Goal: Task Accomplishment & Management: Manage account settings

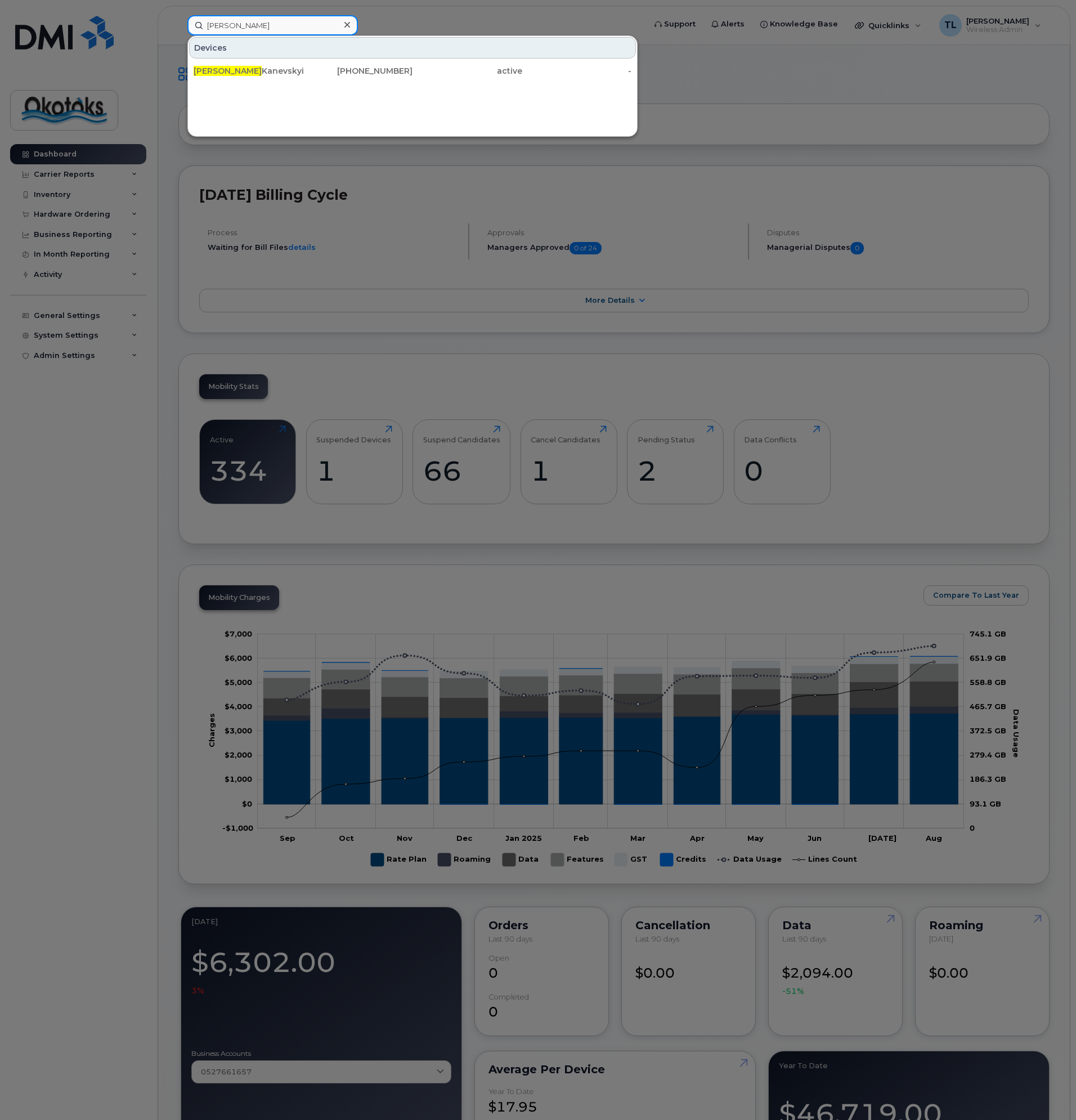
drag, startPoint x: 237, startPoint y: 25, endPoint x: 182, endPoint y: 25, distance: 55.0
click at [182, 25] on div "olga Devices Olga Kanevskyi Turbo Stick 403-589-5483 active -" at bounding box center [412, 25] width 468 height 20
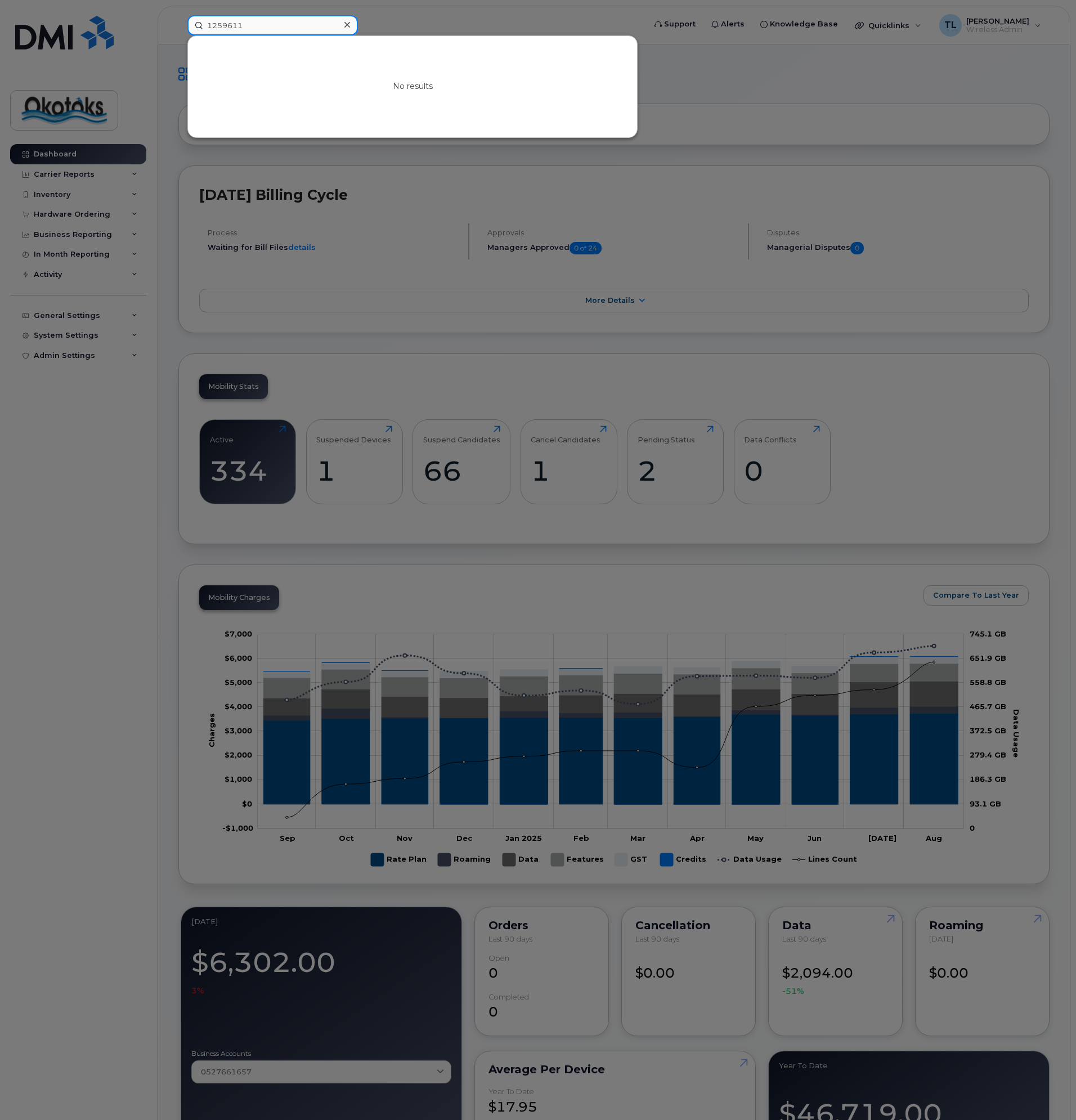
drag, startPoint x: 218, startPoint y: 29, endPoint x: 166, endPoint y: 38, distance: 52.8
click at [179, 35] on div "1259611 No results" at bounding box center [412, 25] width 468 height 20
type input "5"
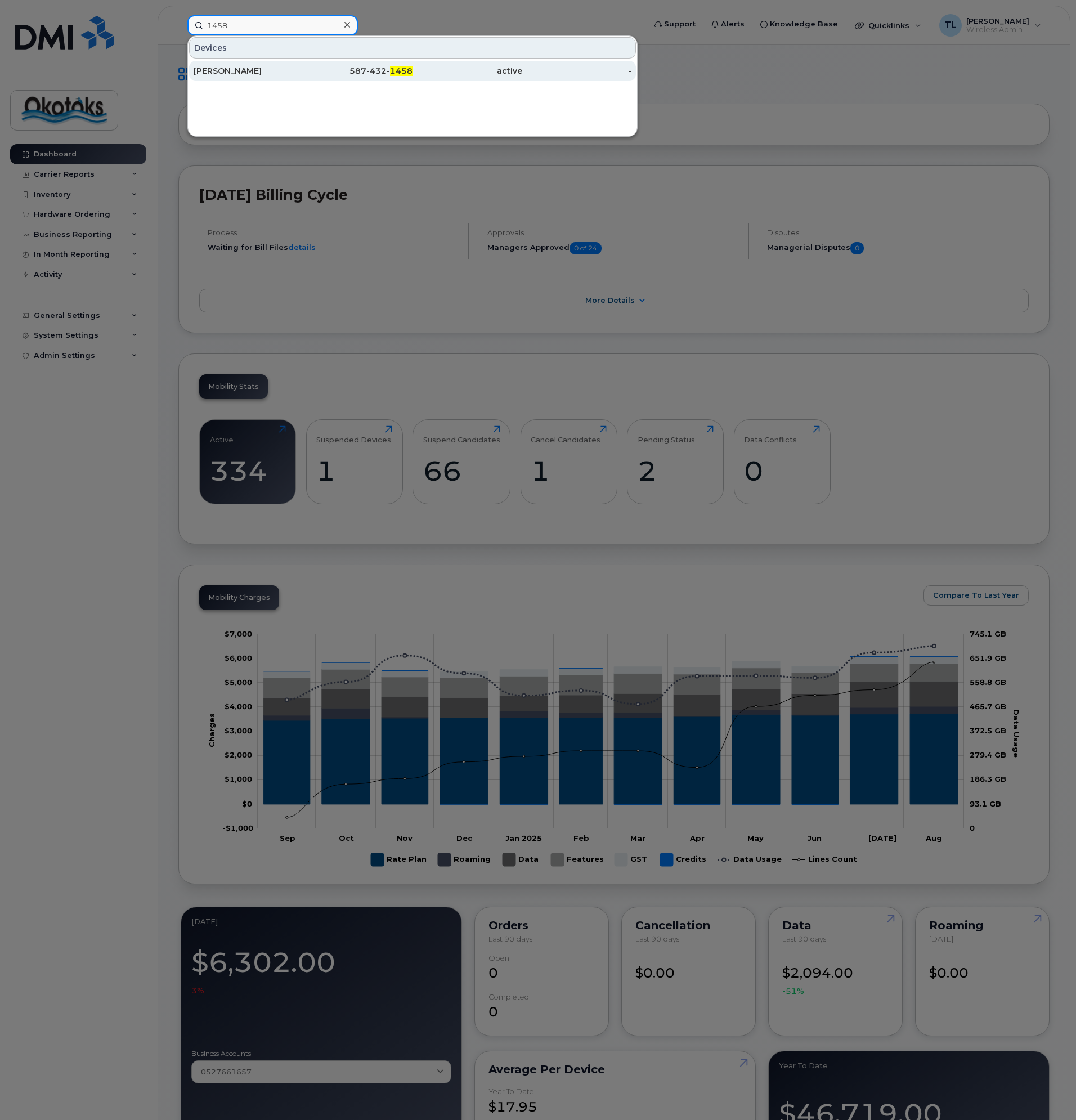
type input "1458"
click at [225, 68] on div "Carolin Irving" at bounding box center [249, 71] width 110 height 11
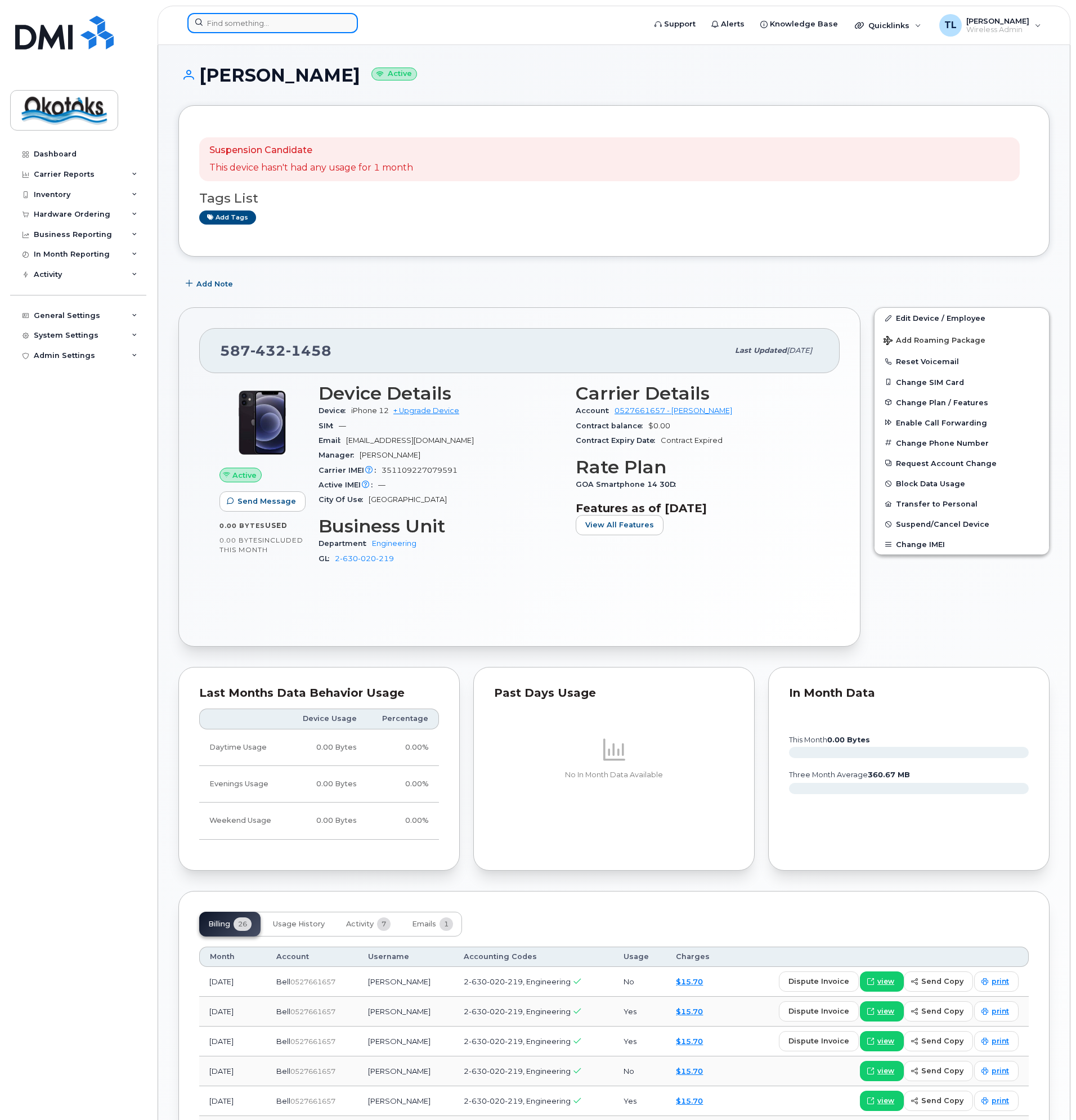
click at [252, 21] on input at bounding box center [273, 23] width 171 height 20
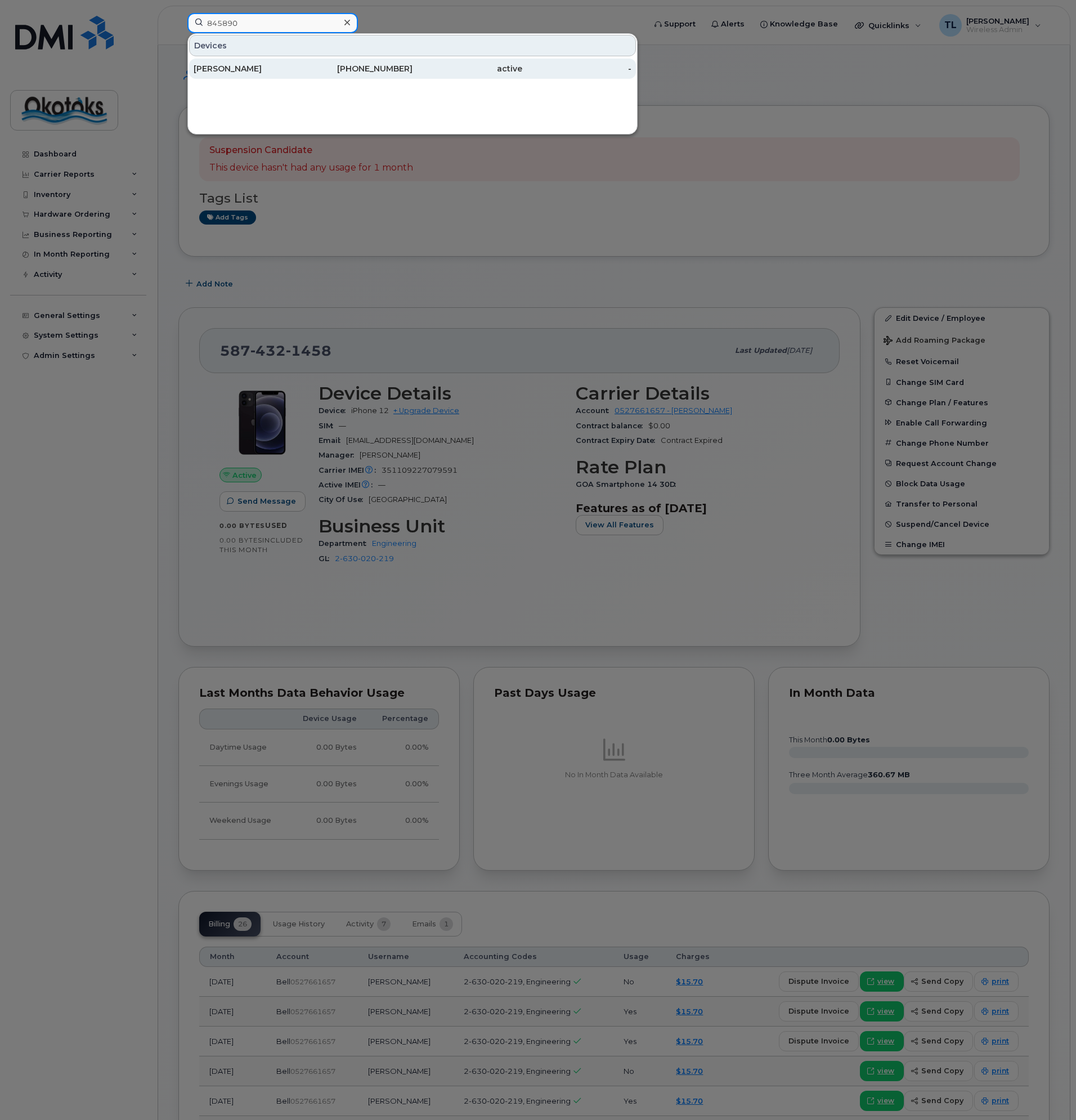
type input "845890"
click at [214, 69] on div "Jeffrey Vona" at bounding box center [249, 68] width 110 height 11
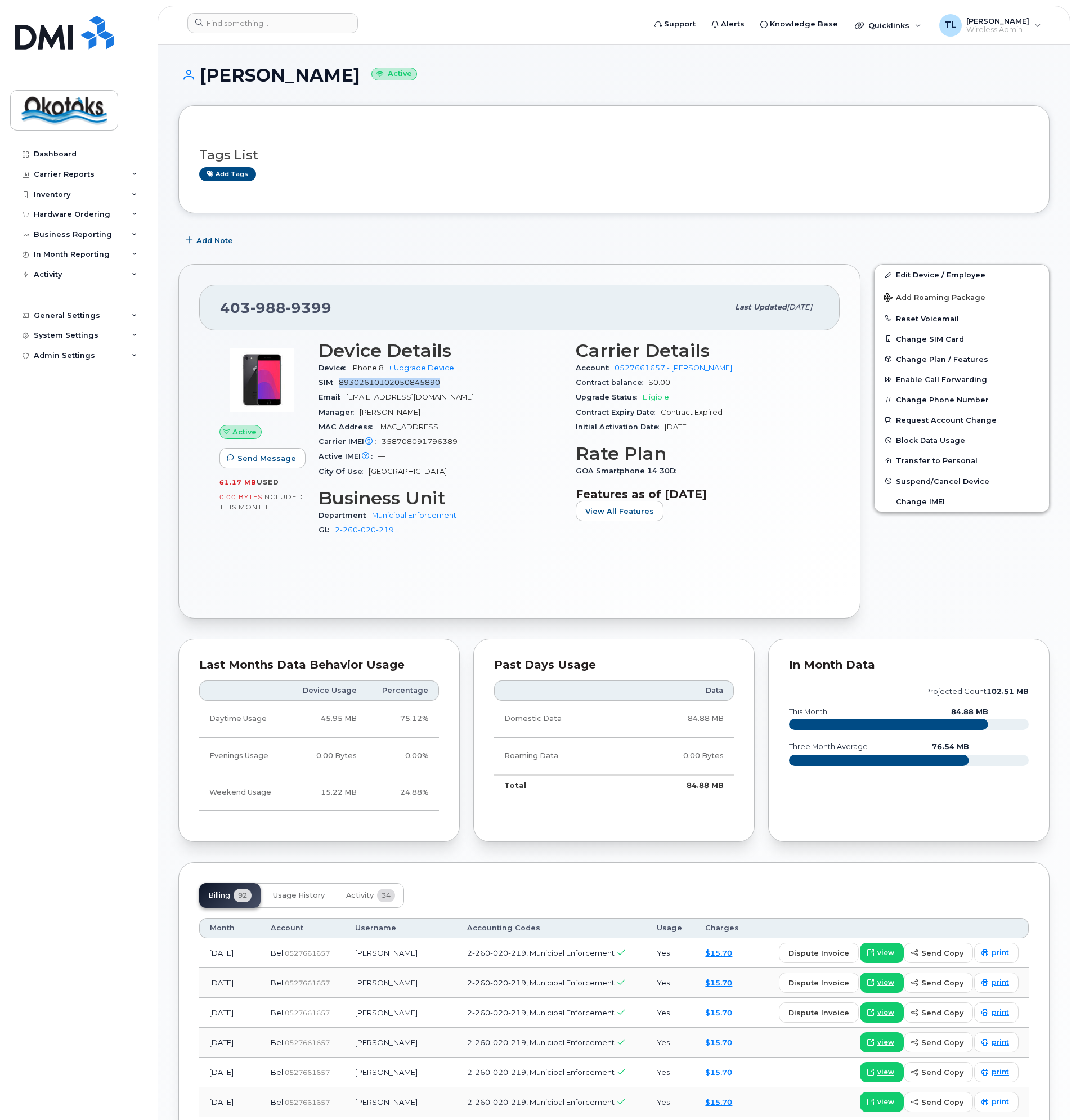
drag, startPoint x: 444, startPoint y: 382, endPoint x: 339, endPoint y: 386, distance: 105.1
click at [339, 386] on div "SIM 89302610102050845890" at bounding box center [440, 382] width 244 height 14
click at [235, 27] on input at bounding box center [273, 23] width 171 height 20
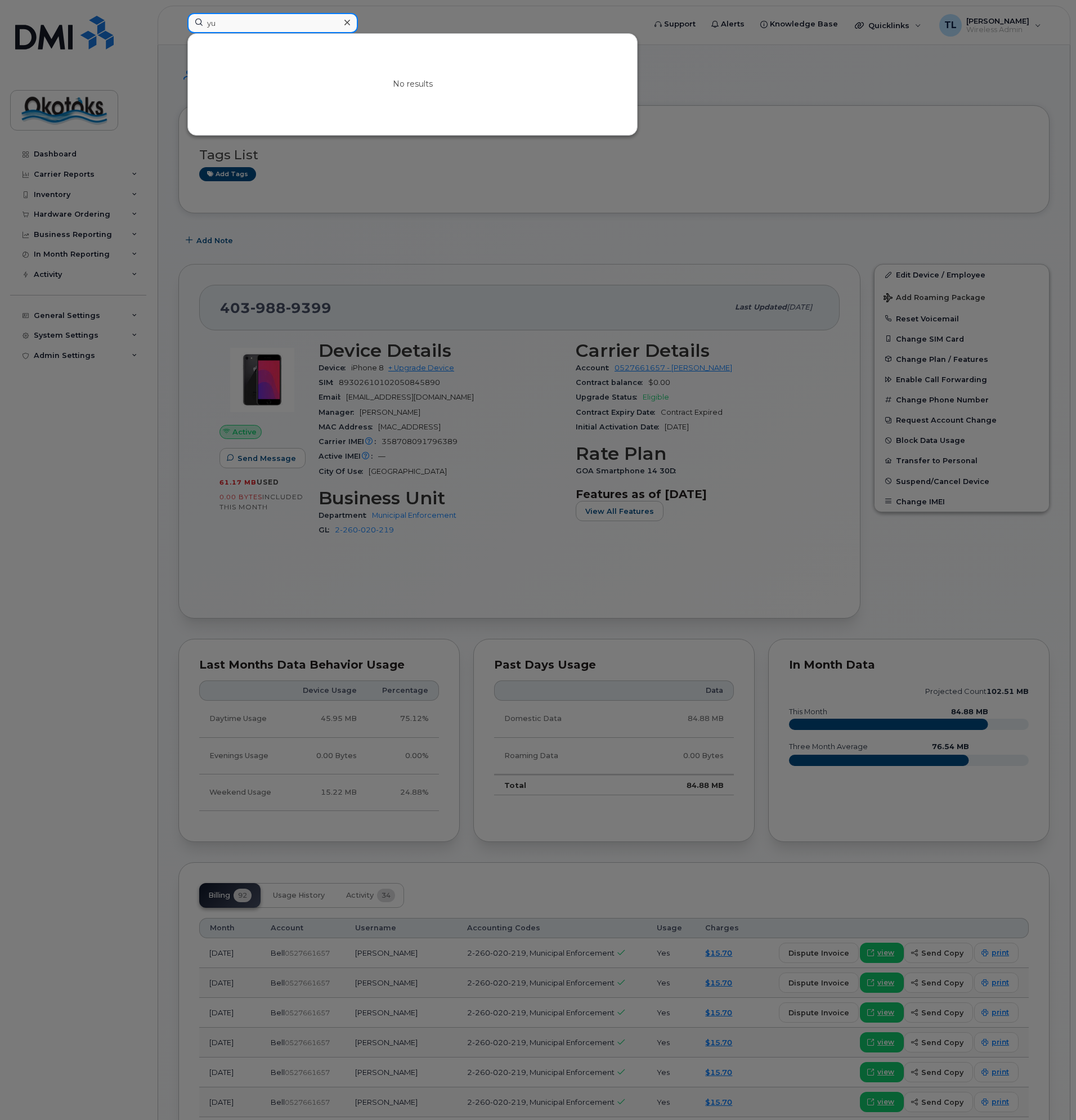
type input "y"
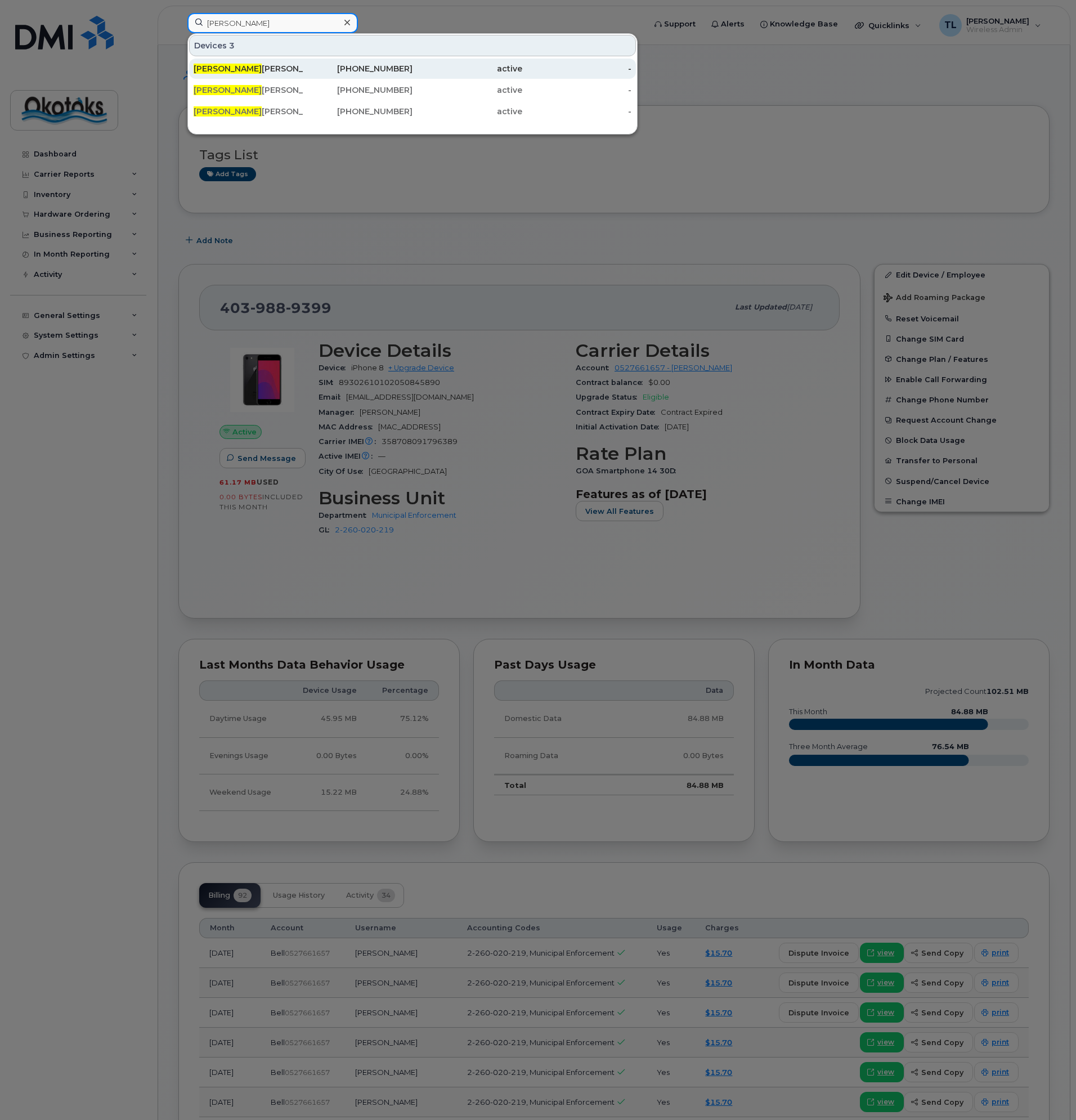
type input "jeff"
click at [229, 68] on div "Jeff rey Vona" at bounding box center [249, 68] width 110 height 11
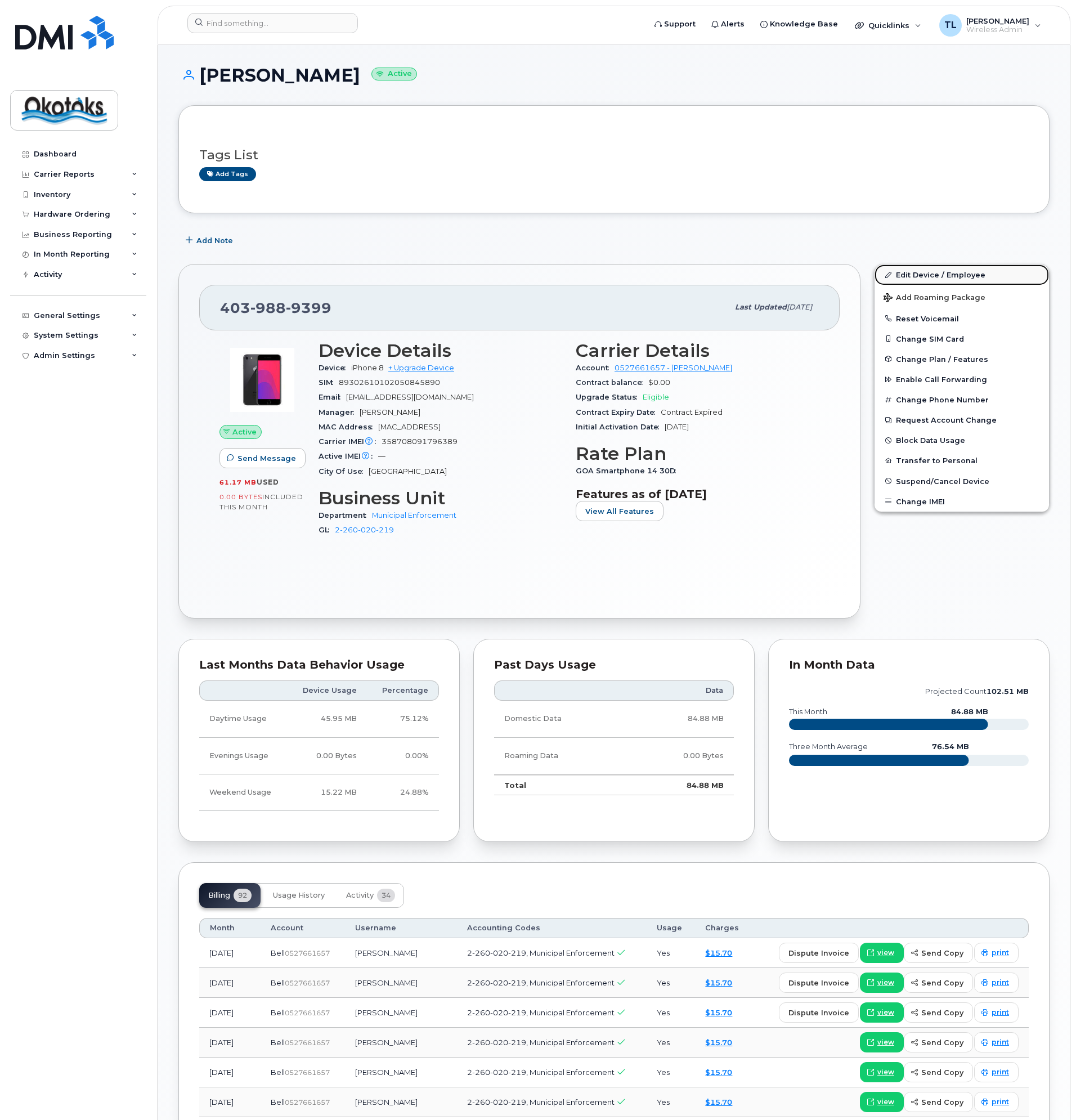
click link "Edit Device / Employee"
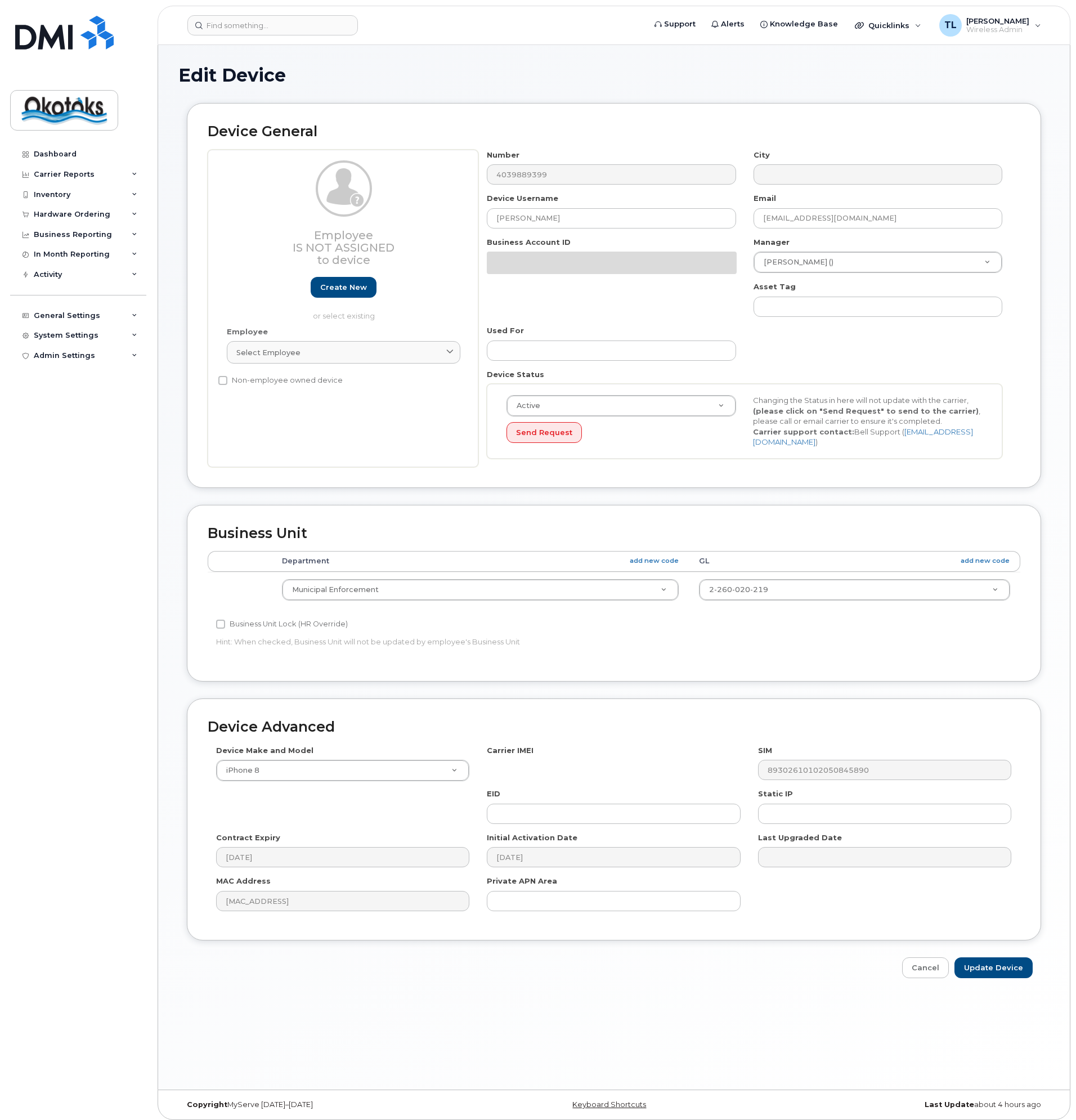
select select "90713"
select select "90722"
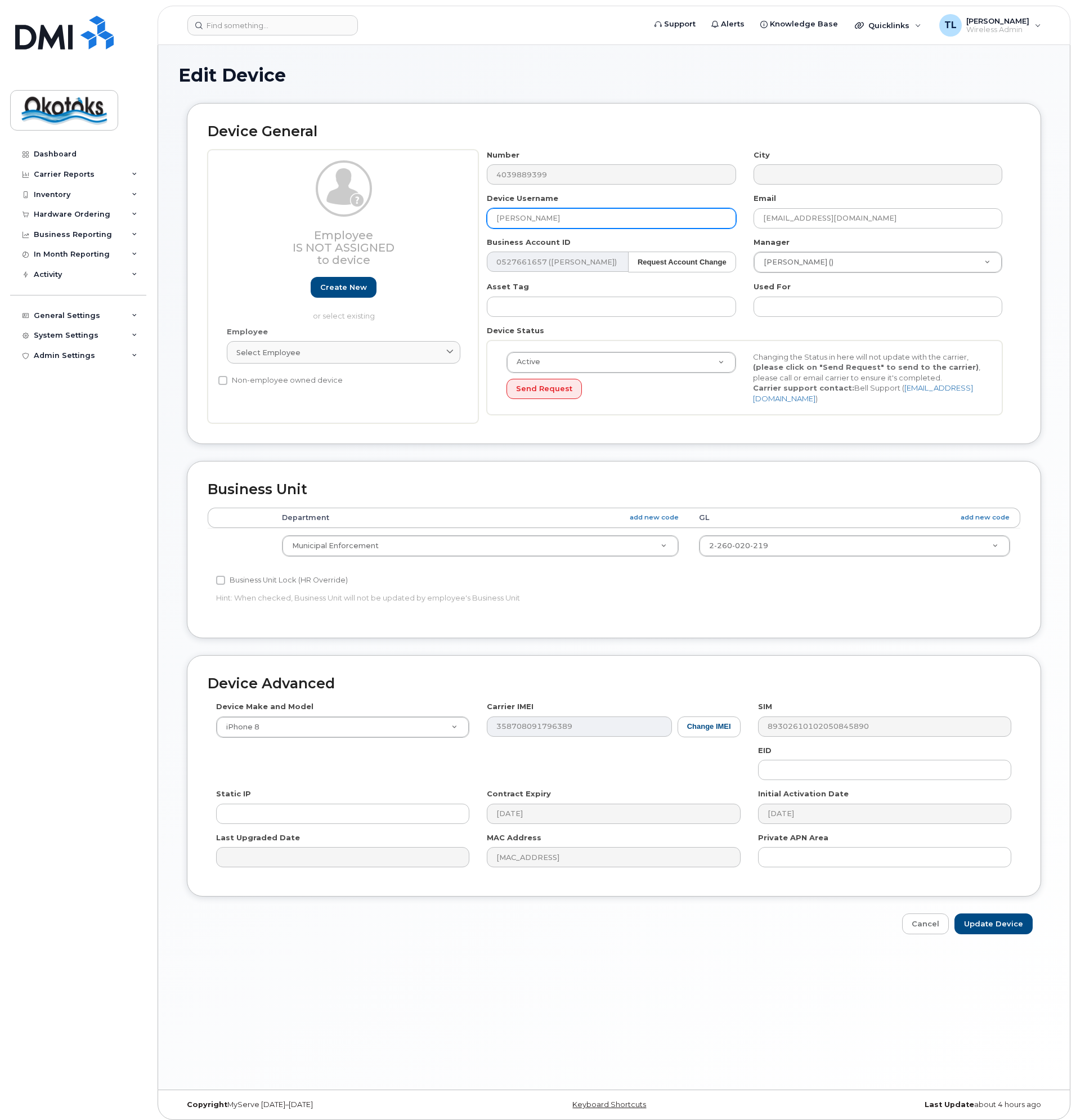
drag, startPoint x: 551, startPoint y: 219, endPoint x: 467, endPoint y: 229, distance: 84.6
click at [470, 227] on div "Employee Is not assigned to device Create new or select existing Employee Selec…" at bounding box center [614, 287] width 813 height 275
type input "YuSub Song"
drag, startPoint x: 783, startPoint y: 218, endPoint x: 740, endPoint y: 230, distance: 44.6
click at [744, 230] on div "Number 4039889399 City Device Username YuSub Song Email jvona@okotoks.ca Busine…" at bounding box center [745, 287] width 533 height 275
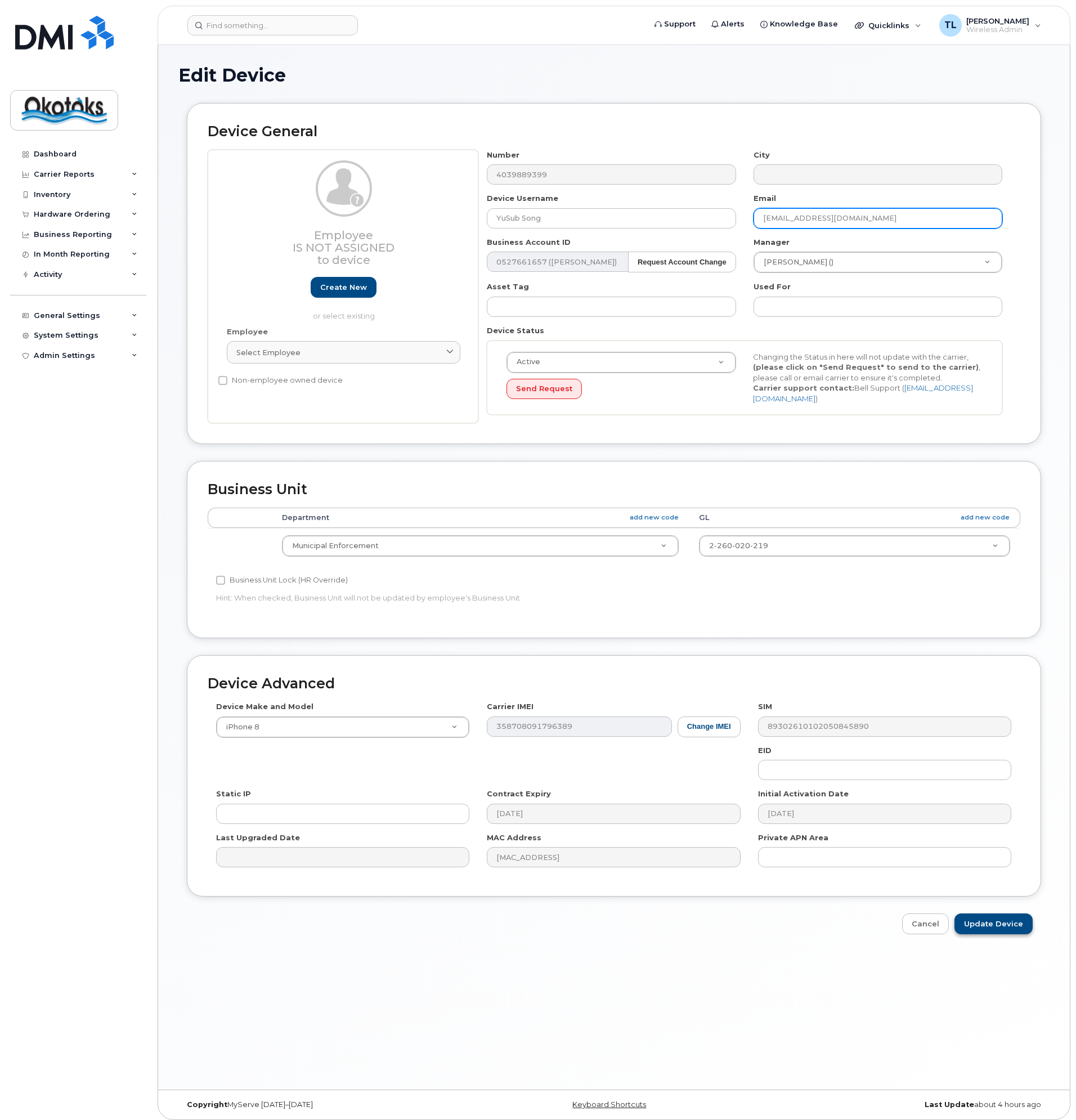
type input "[EMAIL_ADDRESS][DOMAIN_NAME]"
click at [993, 920] on input "Update Device" at bounding box center [993, 924] width 78 height 21
type input "Saving..."
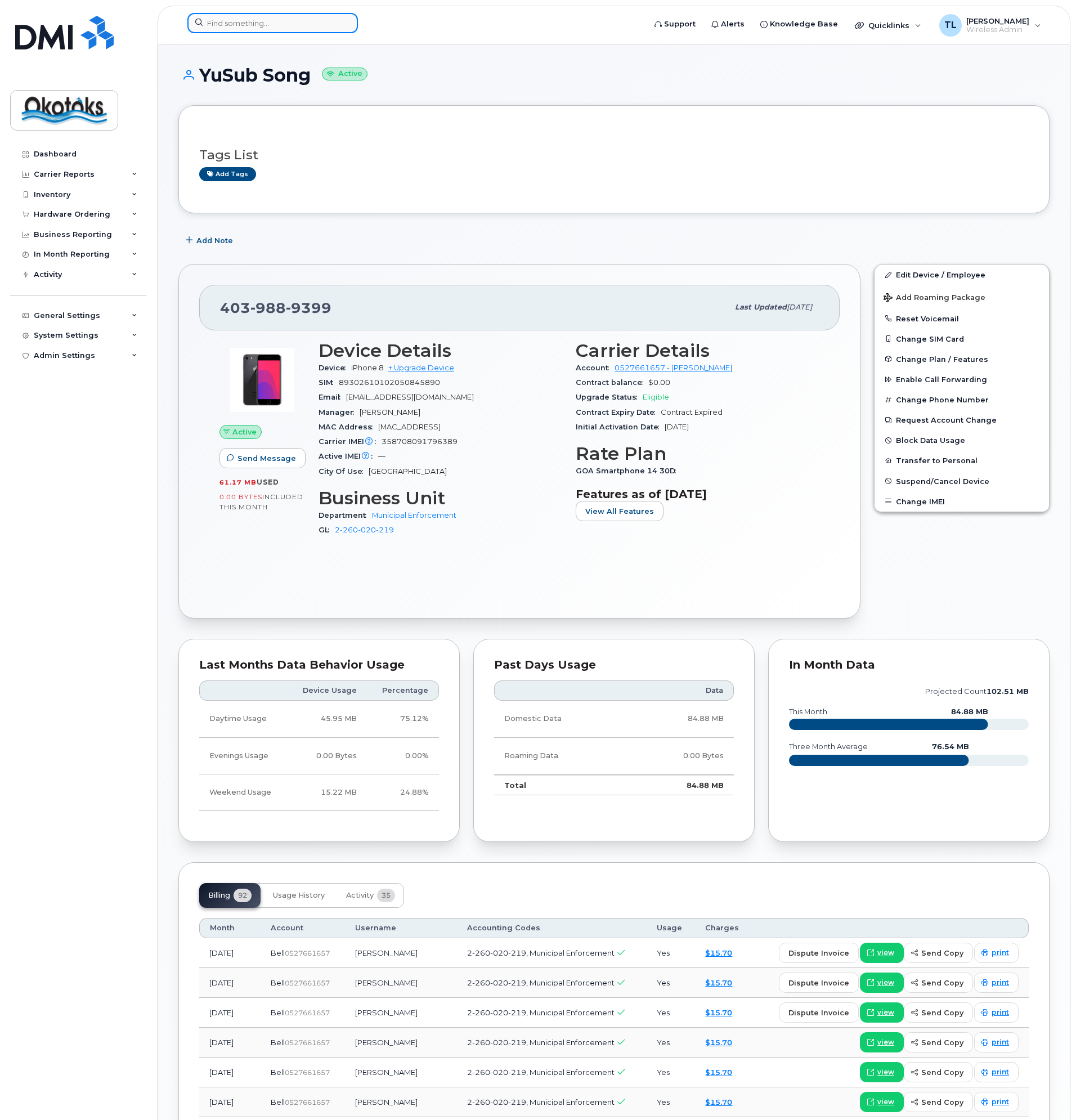
click at [234, 26] on input at bounding box center [273, 23] width 171 height 20
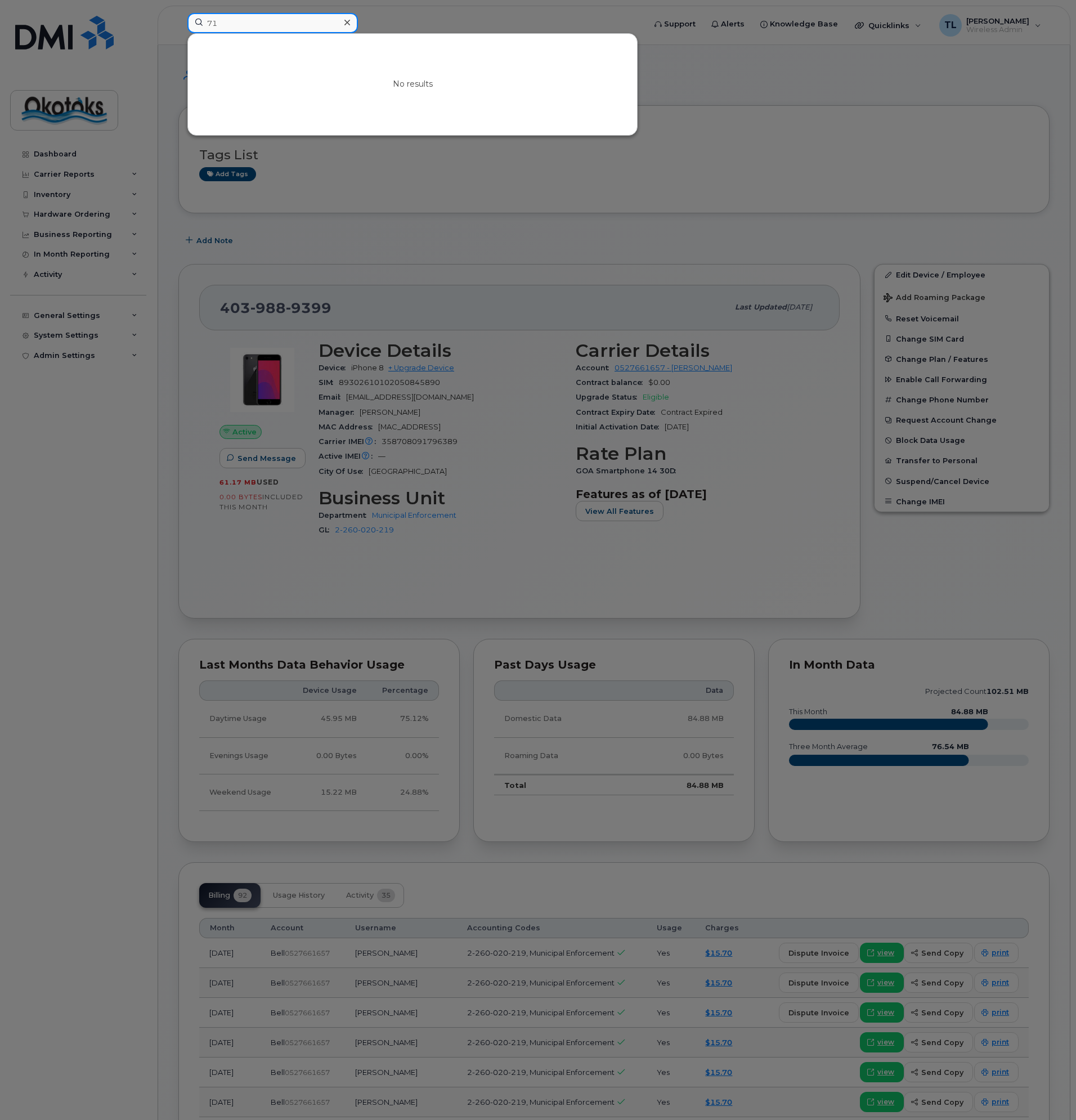
type input "7"
click at [240, 24] on input at bounding box center [273, 23] width 171 height 20
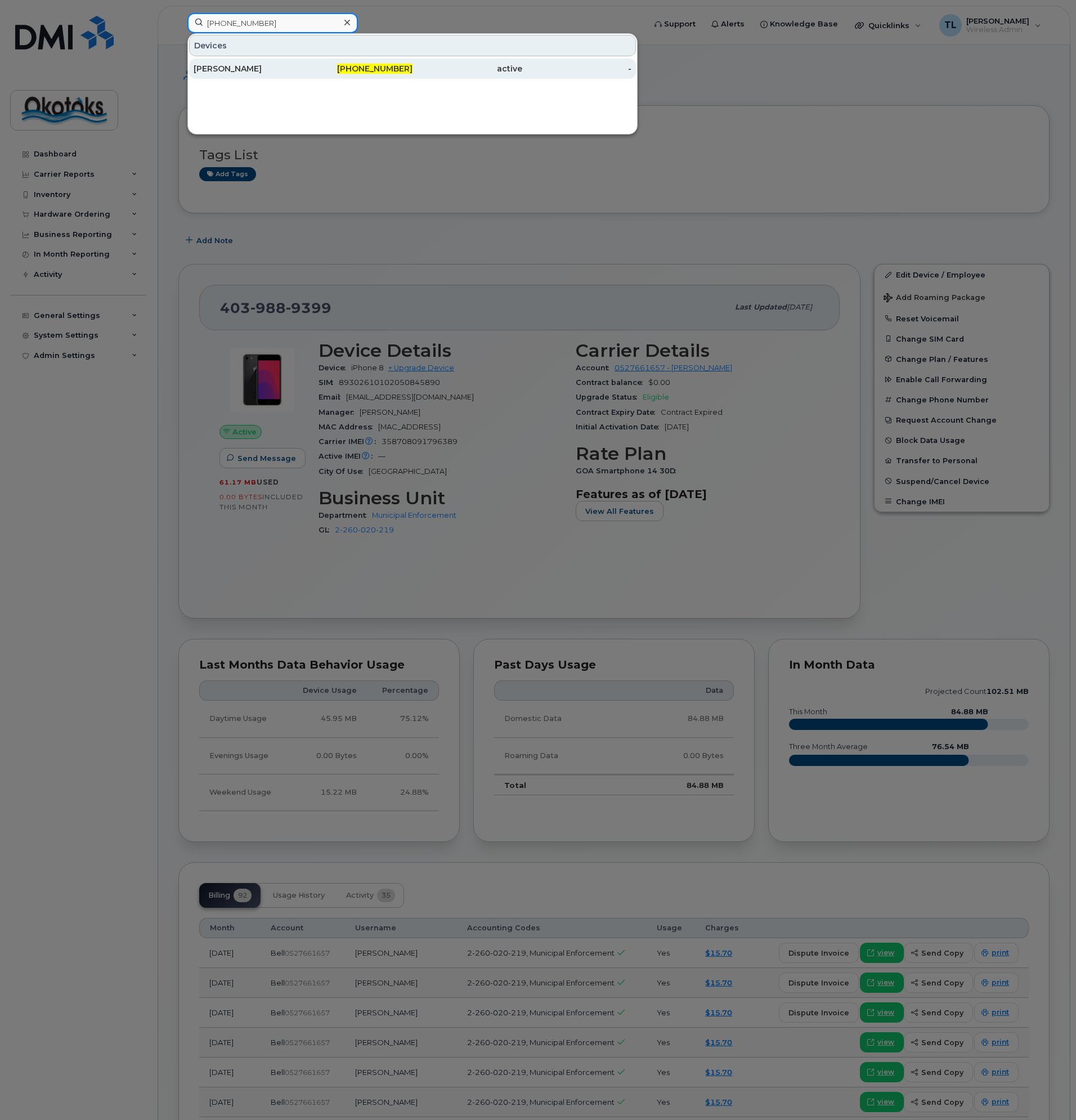
type input "587-432-1458"
click at [241, 67] on div "[PERSON_NAME]" at bounding box center [249, 68] width 110 height 11
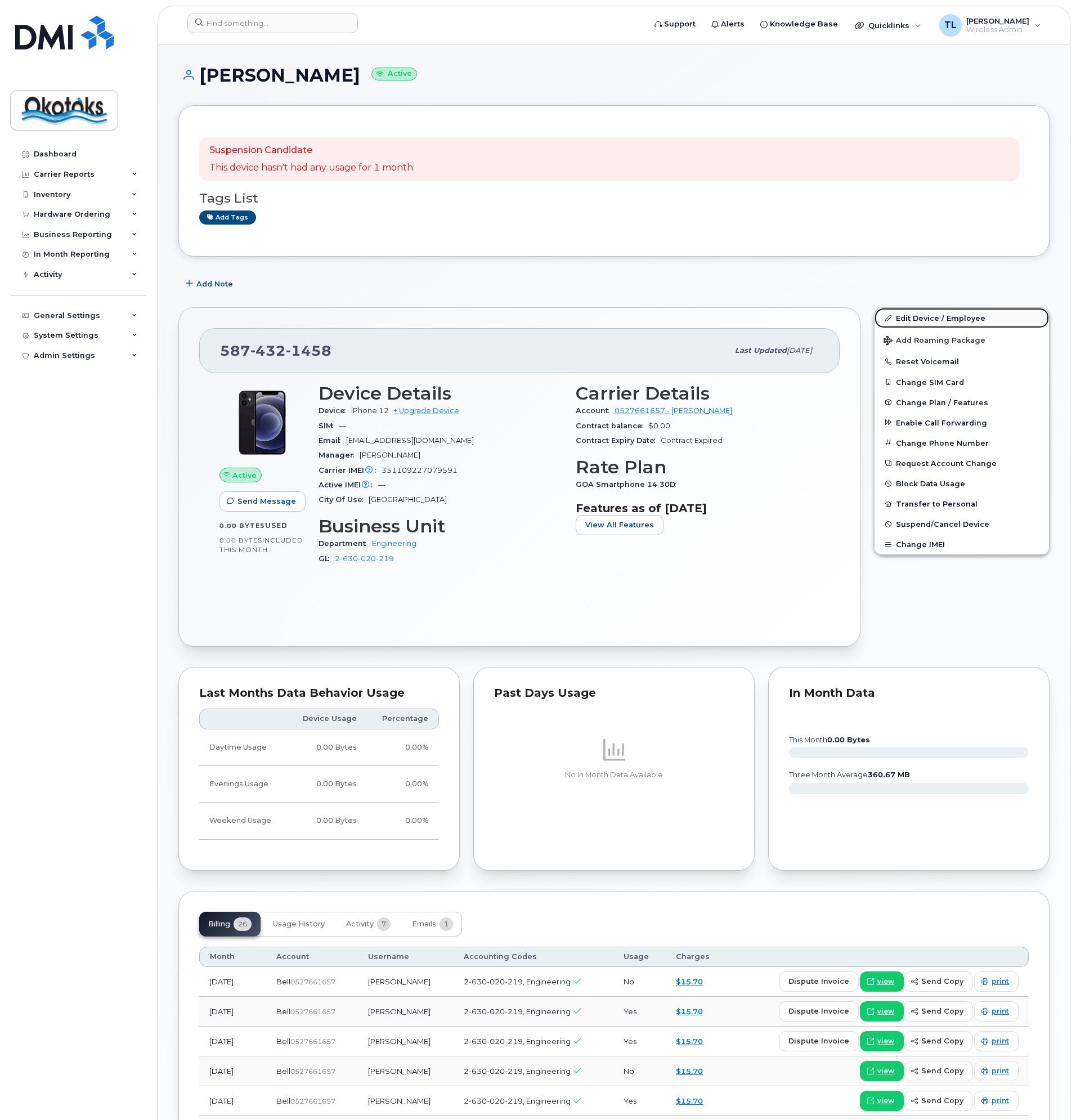
click at [940, 320] on link "Edit Device / Employee" at bounding box center [962, 317] width 175 height 20
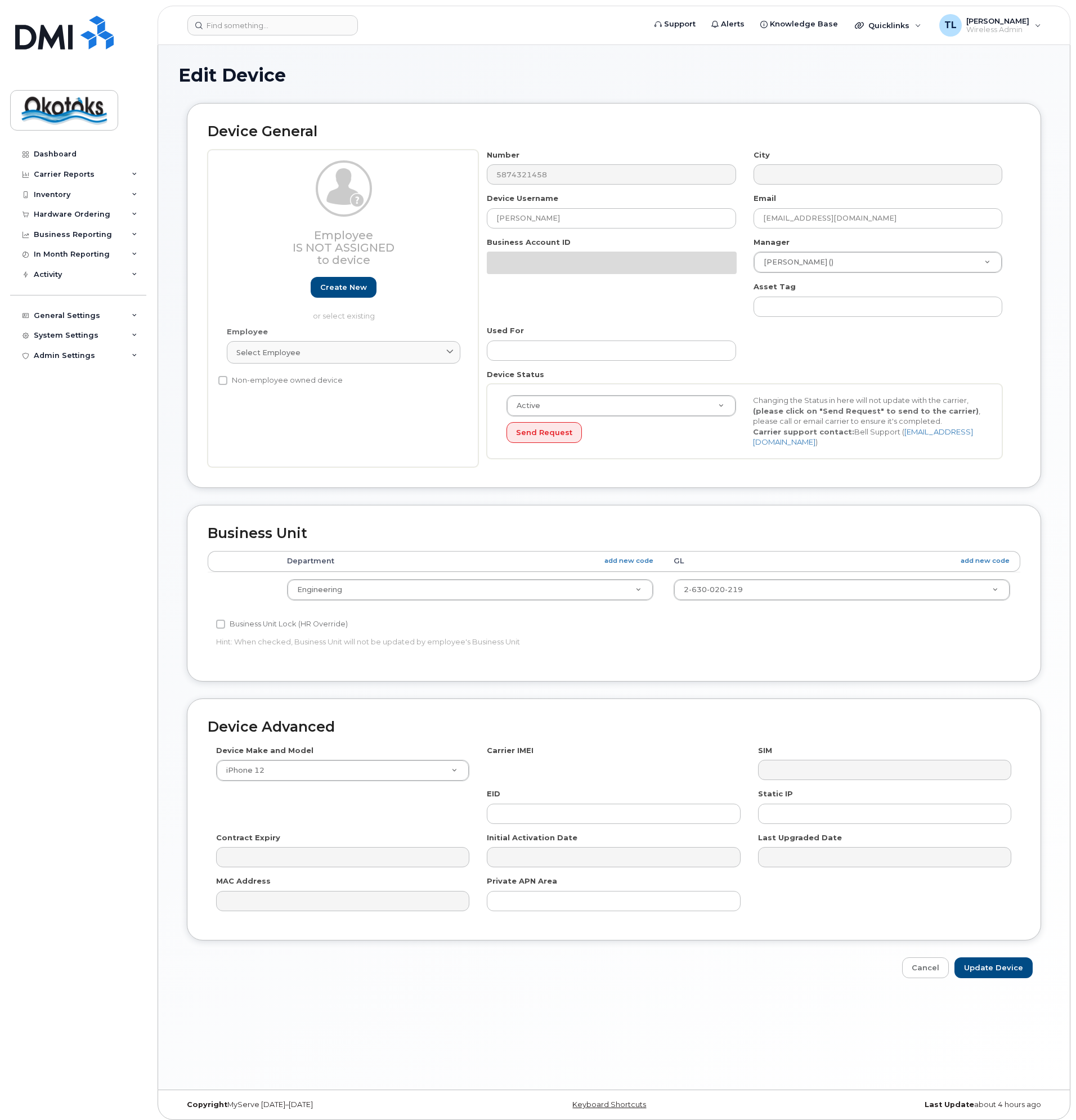
select select "90702"
select select "90727"
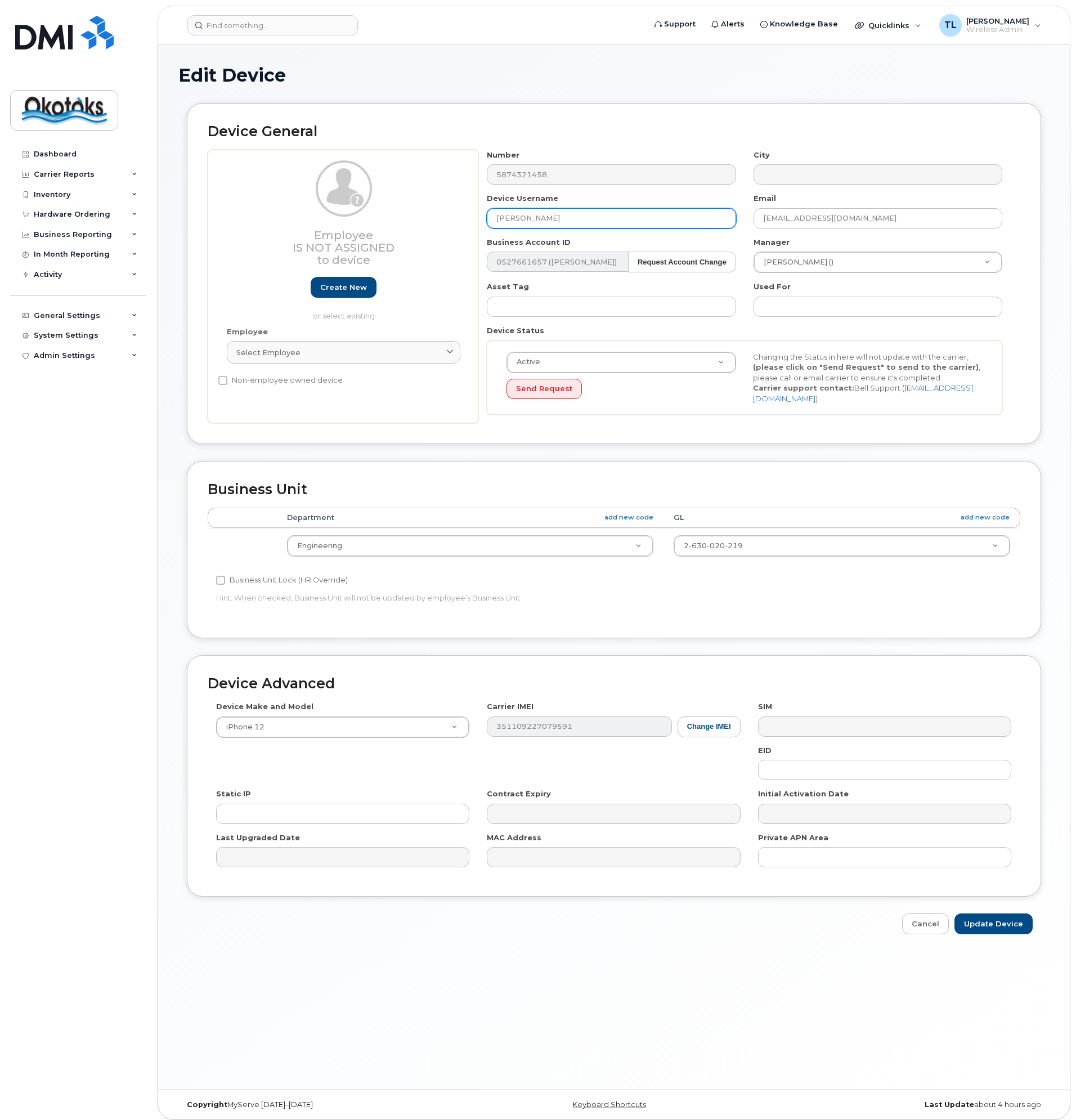
drag, startPoint x: 576, startPoint y: 220, endPoint x: 481, endPoint y: 226, distance: 95.2
click at [481, 226] on div "Device Username [PERSON_NAME]" at bounding box center [612, 210] width 266 height 35
type input "[PERSON_NAME]"
drag, startPoint x: 789, startPoint y: 219, endPoint x: 746, endPoint y: 226, distance: 43.6
click at [746, 225] on div "Email [EMAIL_ADDRESS][DOMAIN_NAME]" at bounding box center [878, 210] width 266 height 35
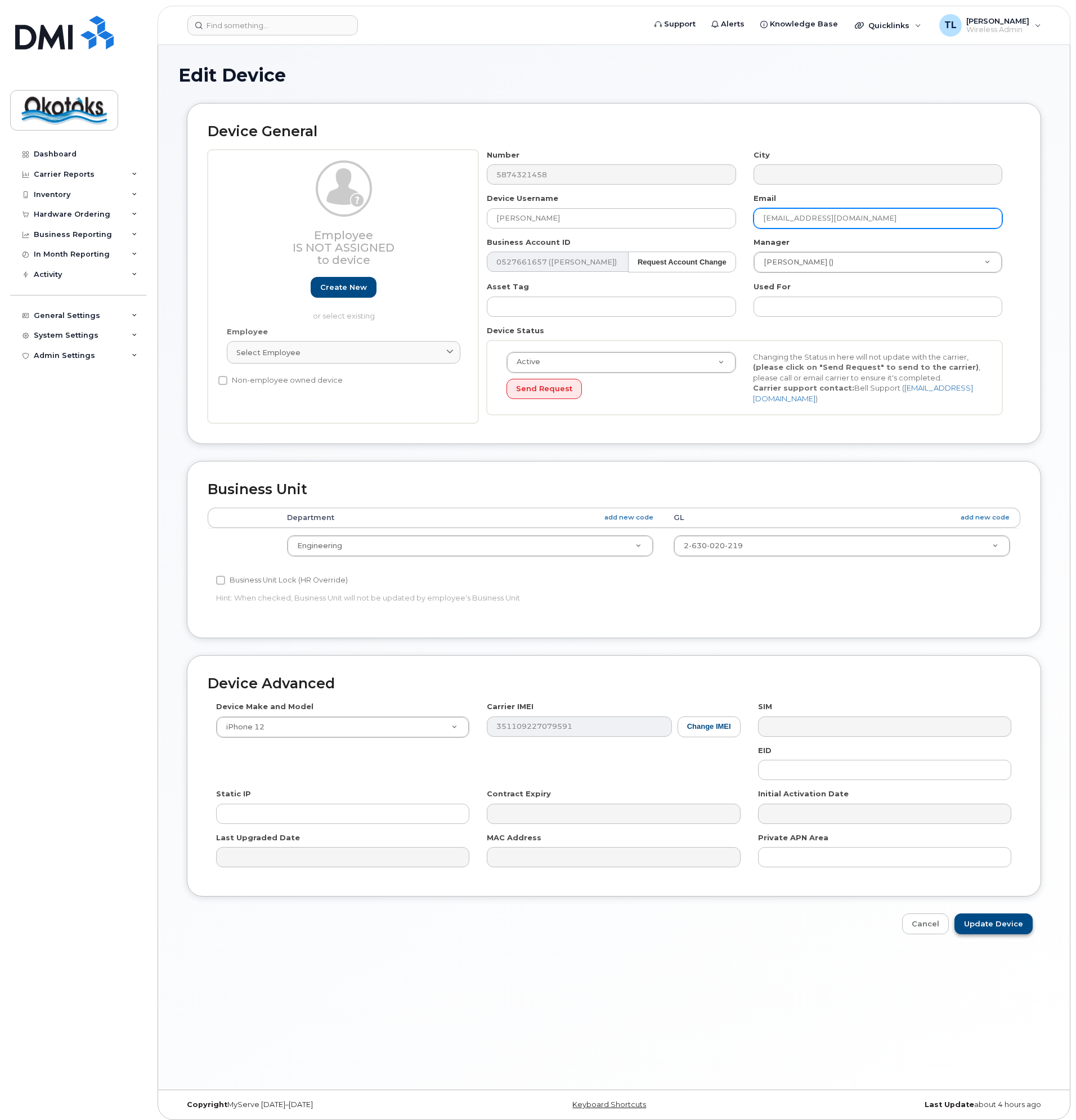
type input "[EMAIL_ADDRESS][DOMAIN_NAME]"
click at [983, 920] on input "Update Device" at bounding box center [993, 924] width 78 height 21
type input "Saving..."
